Goal: Book appointment/travel/reservation

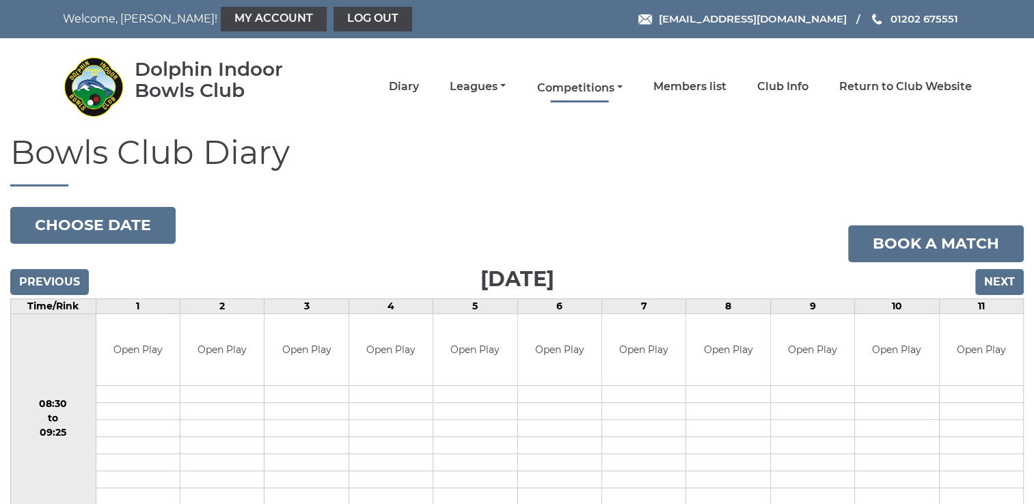
click at [589, 90] on link "Competitions" at bounding box center [579, 88] width 85 height 15
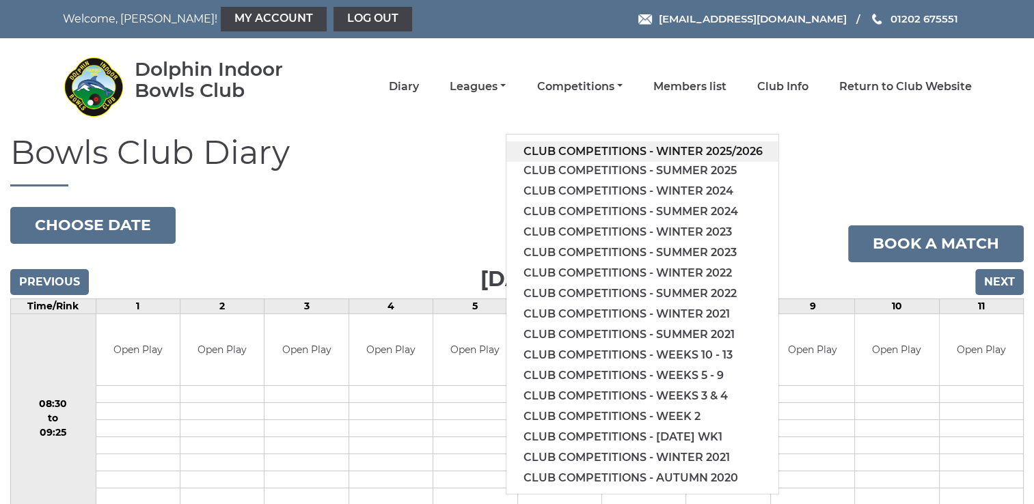
click at [591, 152] on link "Club competitions - Winter 2025/2026" at bounding box center [643, 152] width 272 height 21
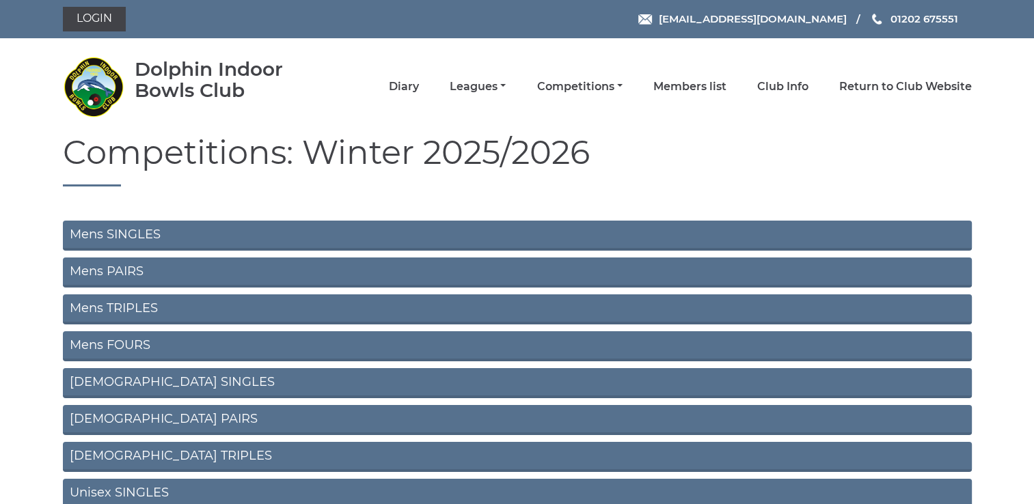
click at [321, 310] on link "Mens TRIPLES" at bounding box center [517, 310] width 909 height 30
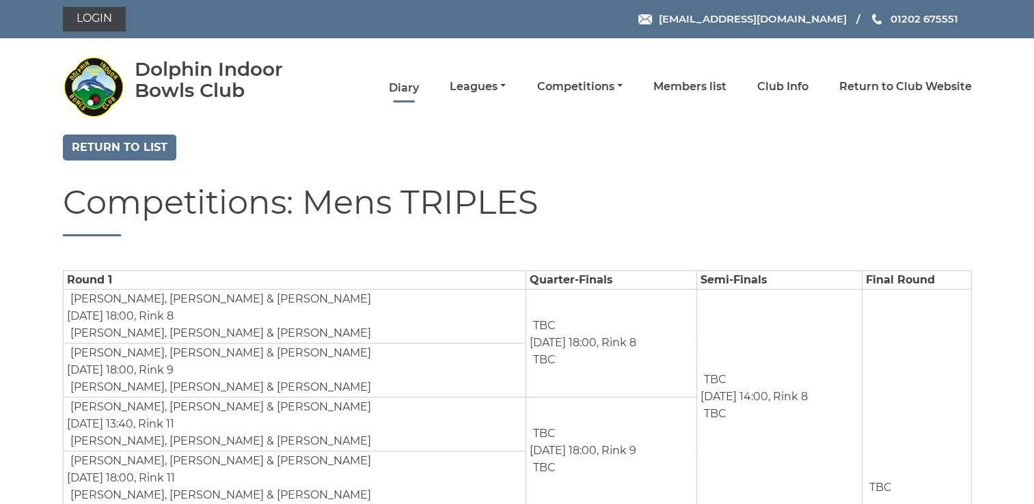
click at [405, 89] on link "Diary" at bounding box center [404, 88] width 30 height 15
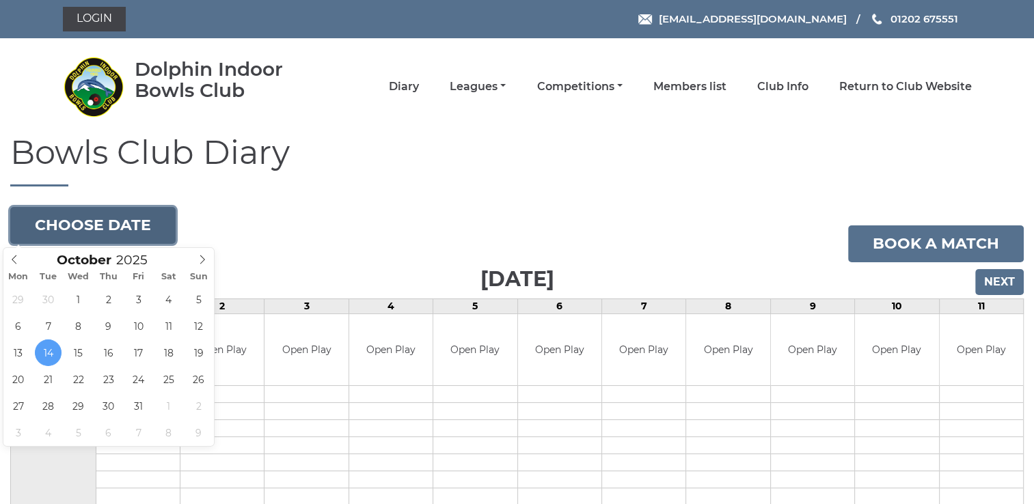
click at [94, 228] on button "Choose date" at bounding box center [92, 225] width 165 height 37
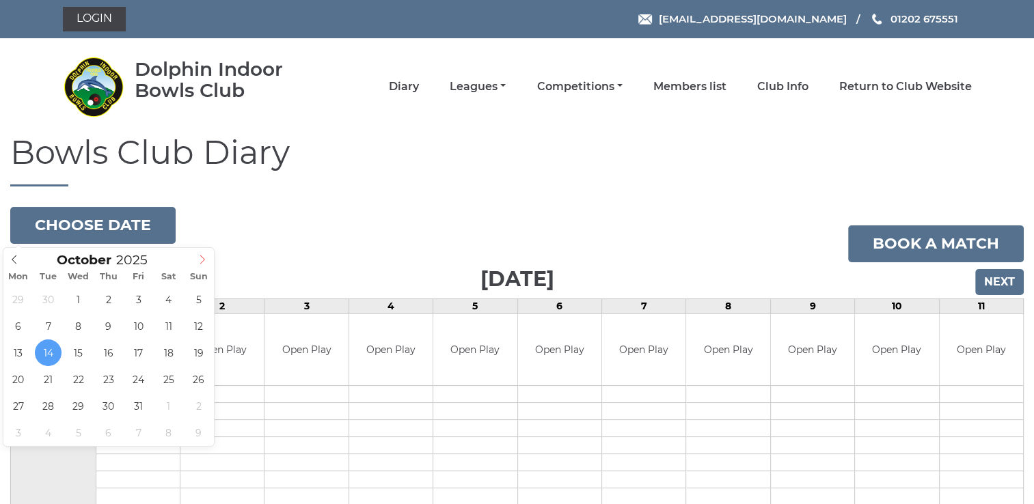
click at [200, 261] on icon at bounding box center [203, 260] width 10 height 10
click at [15, 261] on icon at bounding box center [15, 260] width 10 height 10
type input "[DATE]"
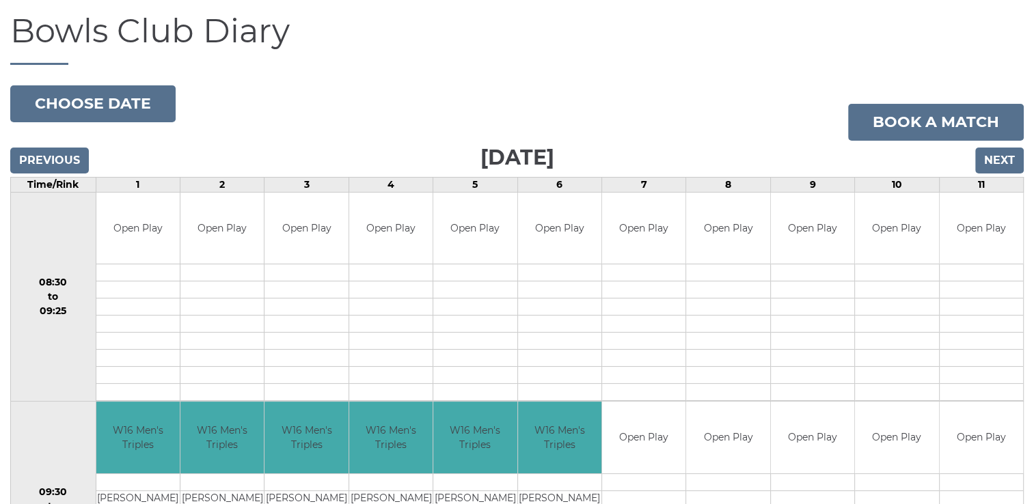
scroll to position [11, 0]
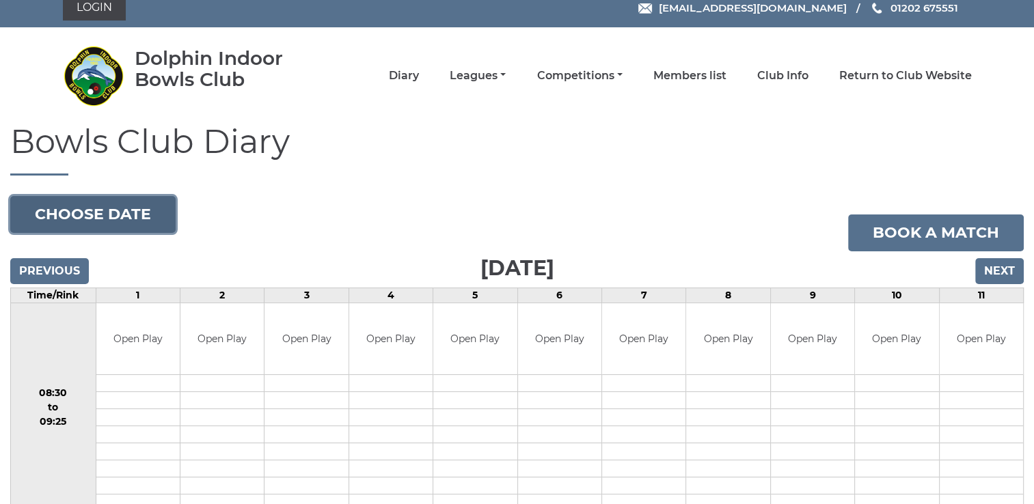
click at [116, 216] on button "Choose date" at bounding box center [92, 214] width 165 height 37
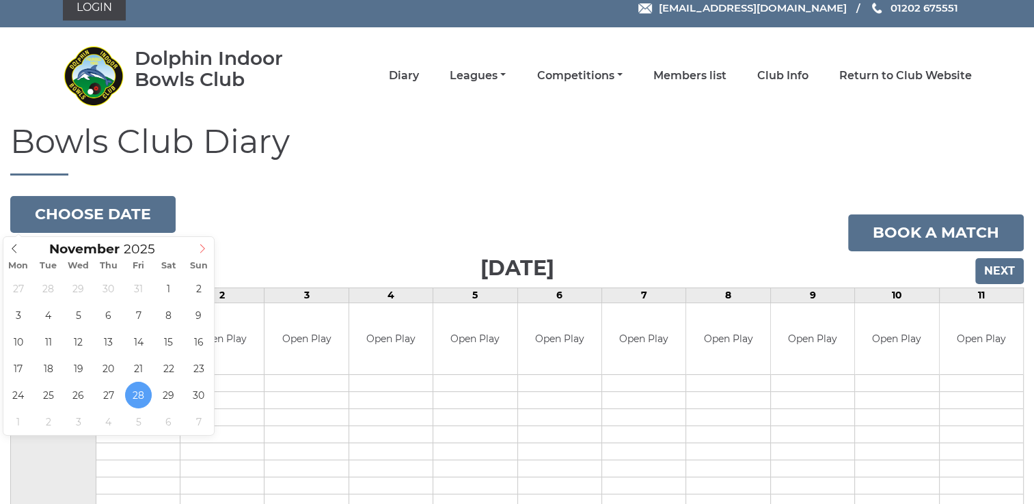
click at [196, 252] on span at bounding box center [202, 246] width 23 height 19
type input "[DATE]"
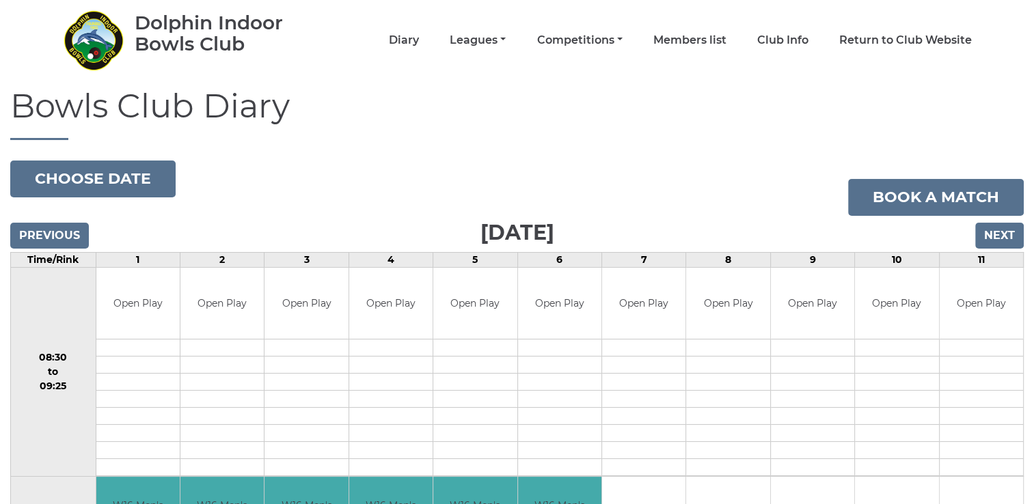
scroll to position [79, 0]
